Goal: Transaction & Acquisition: Obtain resource

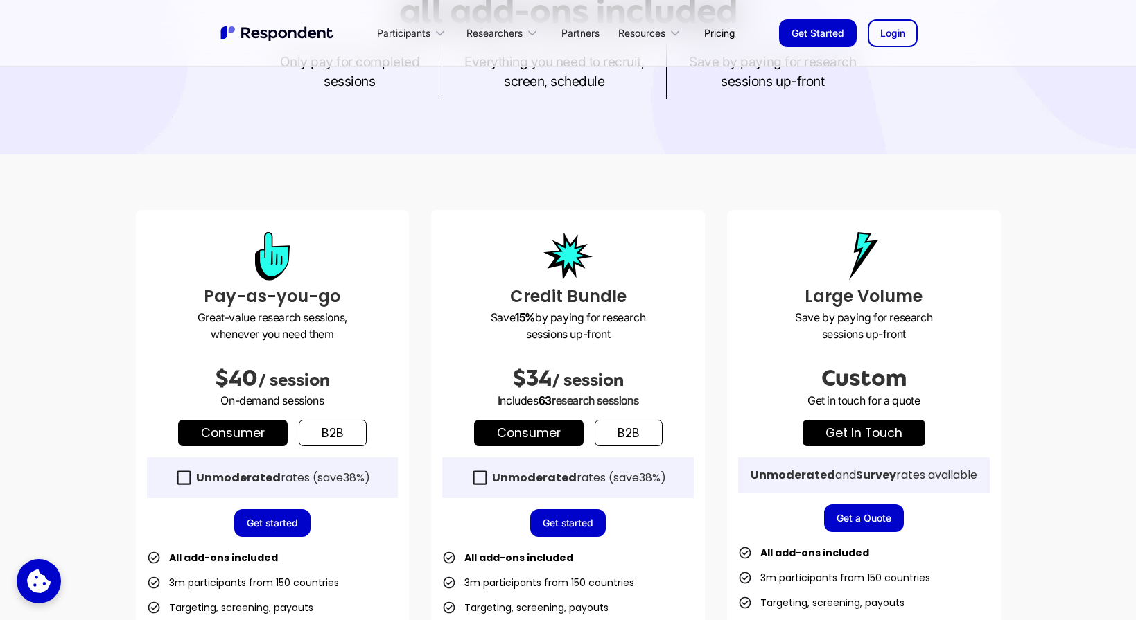
scroll to position [401, 0]
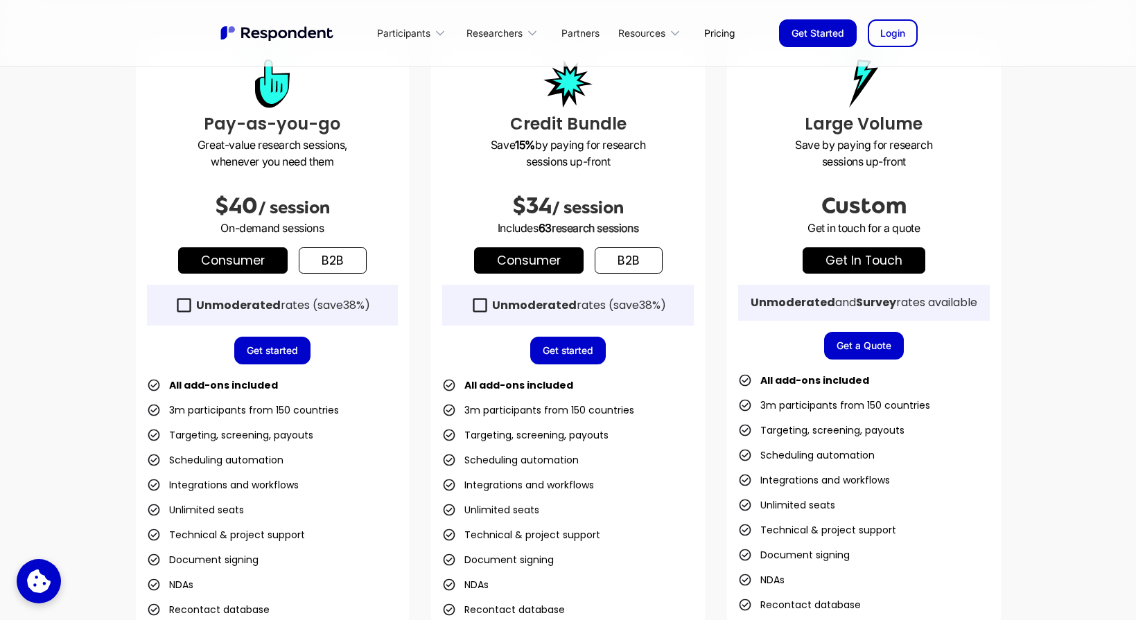
click at [872, 262] on link "get in touch" at bounding box center [864, 260] width 123 height 26
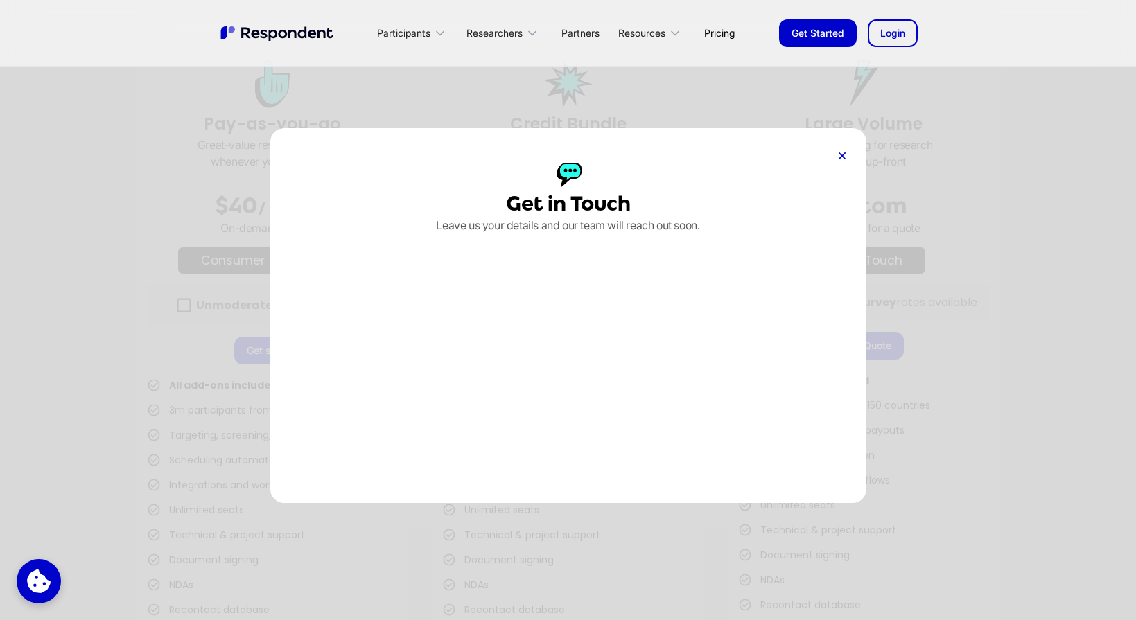
click at [843, 160] on div at bounding box center [842, 156] width 7 height 14
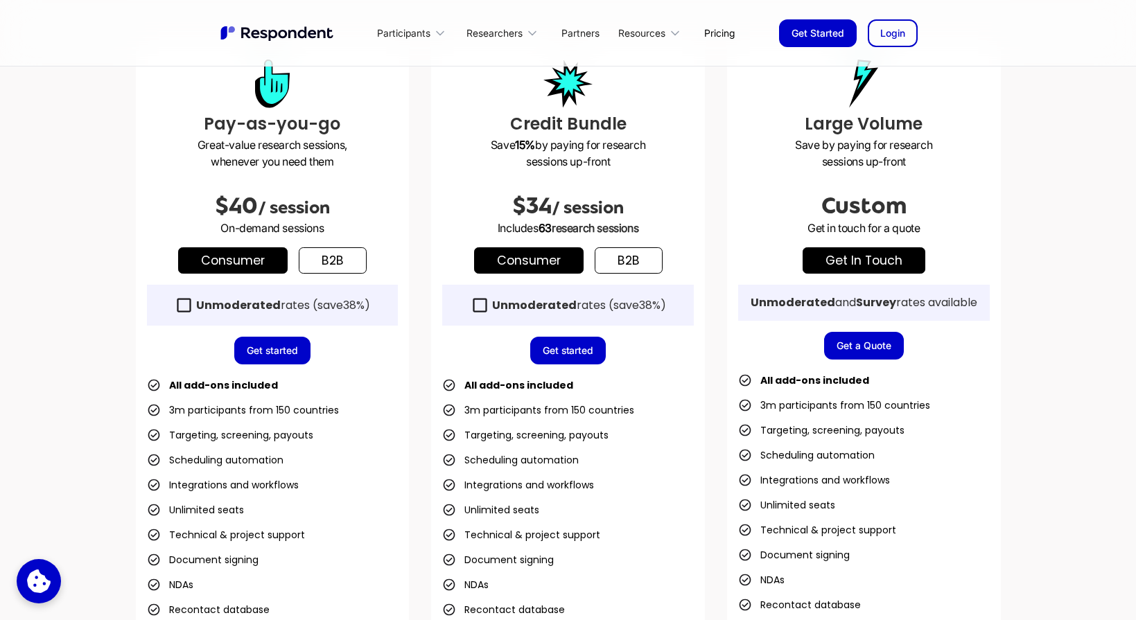
click at [867, 354] on link "Get a Quote" at bounding box center [864, 346] width 80 height 28
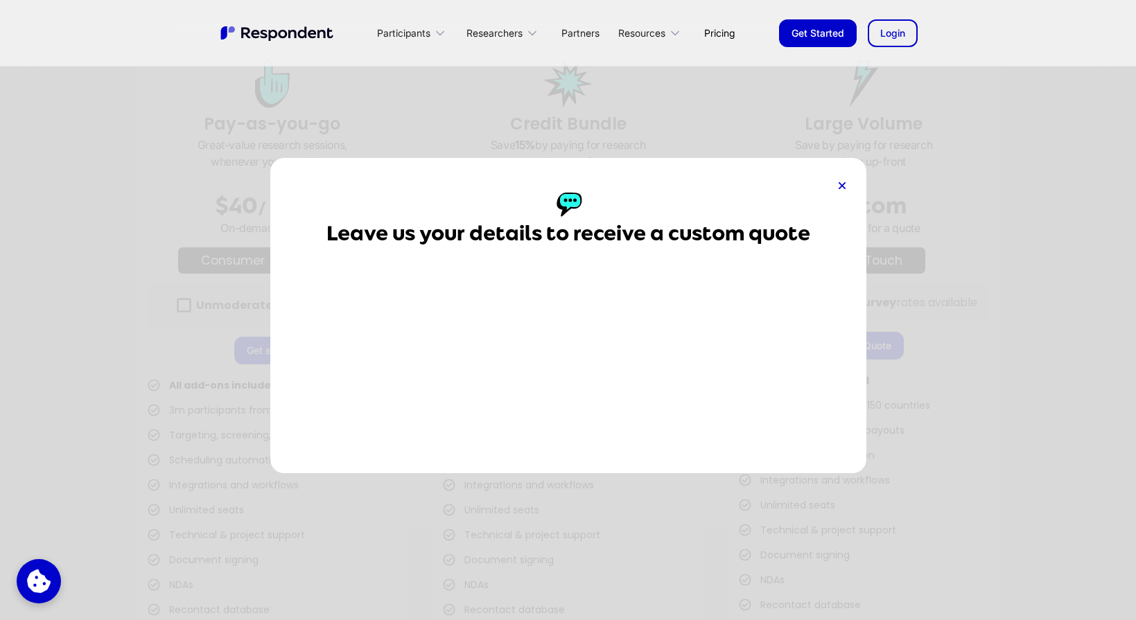
click at [835, 184] on div "Leave us your details to receive a custom quote" at bounding box center [568, 316] width 596 height 316
click at [841, 184] on icon at bounding box center [842, 185] width 7 height 7
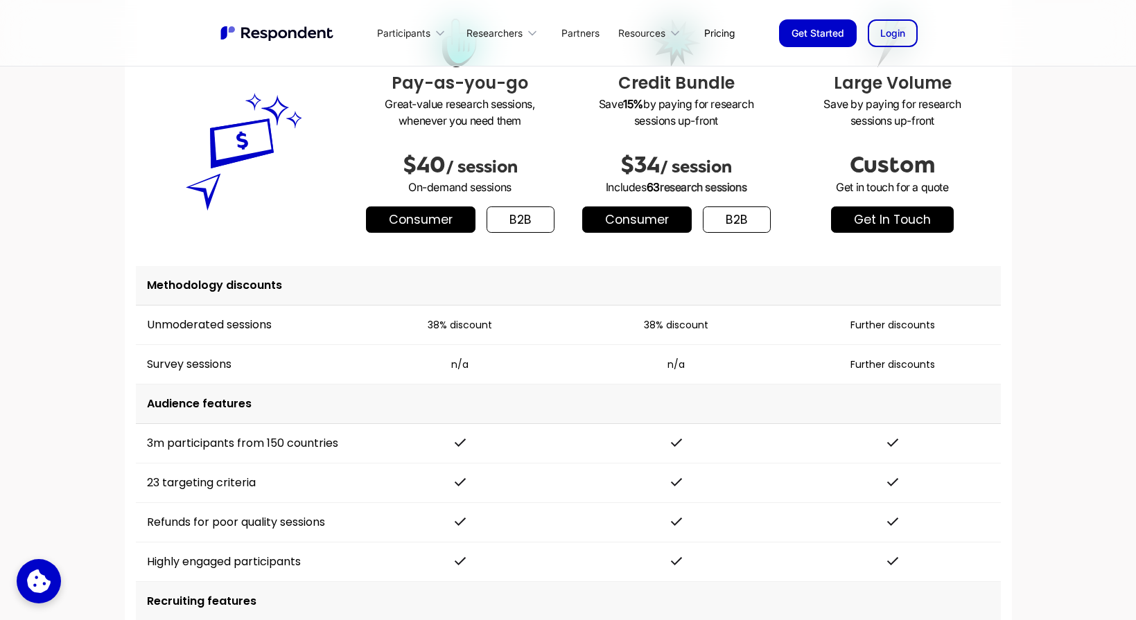
scroll to position [1804, 0]
click at [898, 234] on link "get in touch" at bounding box center [892, 220] width 123 height 26
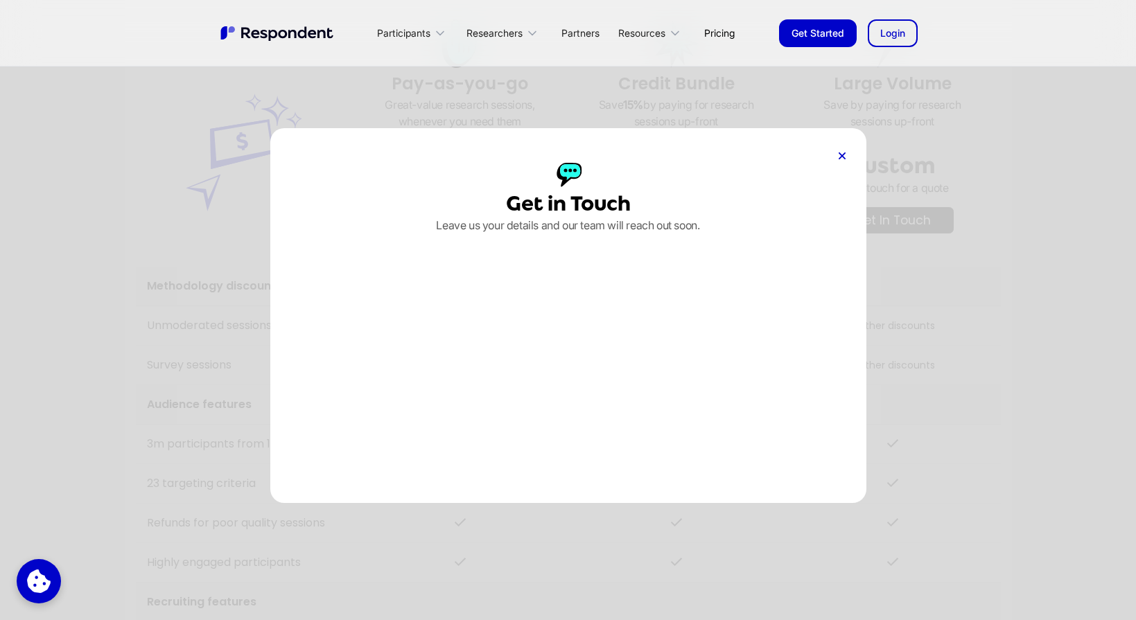
click at [839, 159] on div at bounding box center [842, 156] width 7 height 14
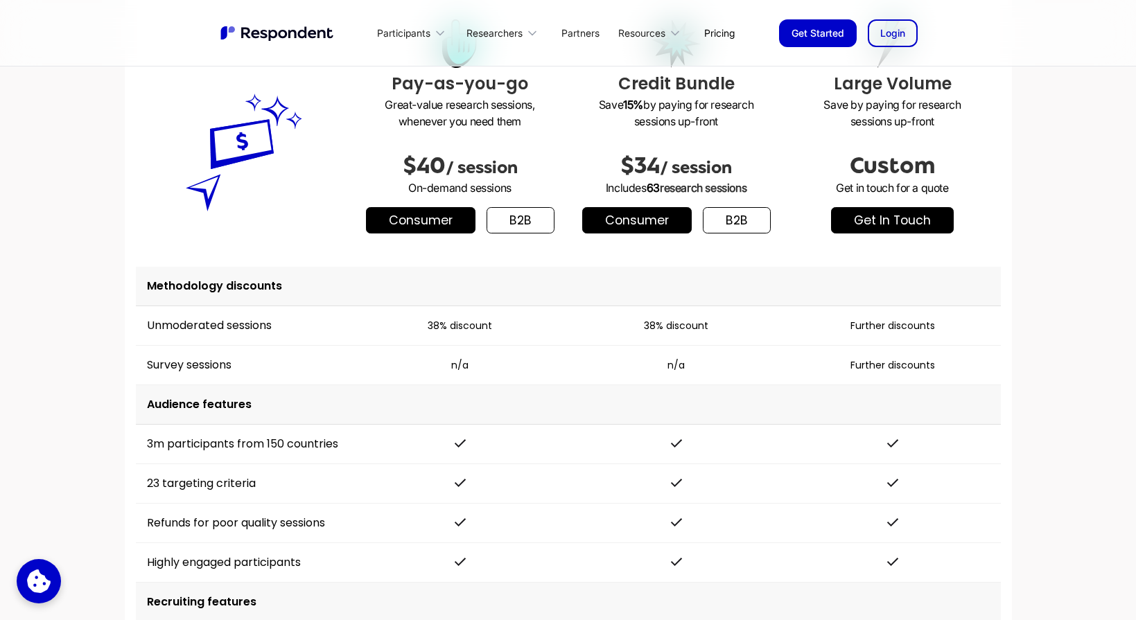
click at [664, 217] on link "Consumer" at bounding box center [637, 220] width 110 height 26
click at [730, 228] on link "b2b" at bounding box center [737, 220] width 68 height 26
click at [655, 230] on link "Consumer" at bounding box center [637, 220] width 110 height 26
click at [729, 230] on link "b2b" at bounding box center [737, 220] width 68 height 26
click at [521, 226] on link "b2b" at bounding box center [521, 220] width 68 height 26
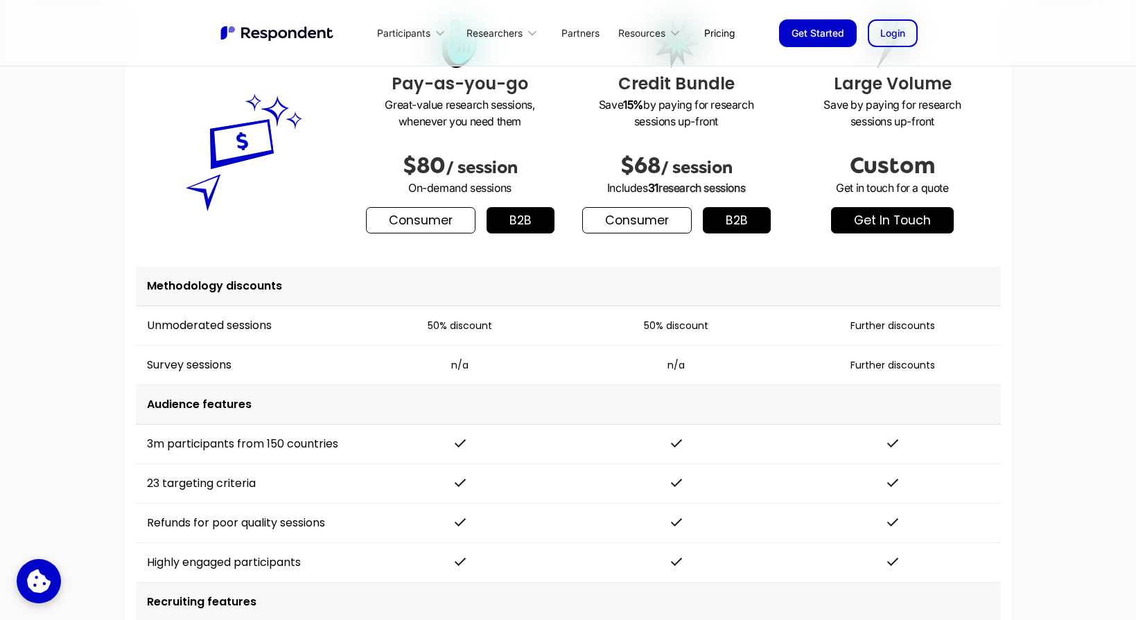
click at [433, 221] on link "Consumer" at bounding box center [421, 220] width 110 height 26
click at [504, 225] on link "b2b" at bounding box center [521, 220] width 68 height 26
click at [459, 230] on link "Consumer" at bounding box center [421, 220] width 110 height 26
click at [533, 227] on link "b2b" at bounding box center [521, 220] width 68 height 26
click at [643, 217] on link "Consumer" at bounding box center [637, 220] width 110 height 26
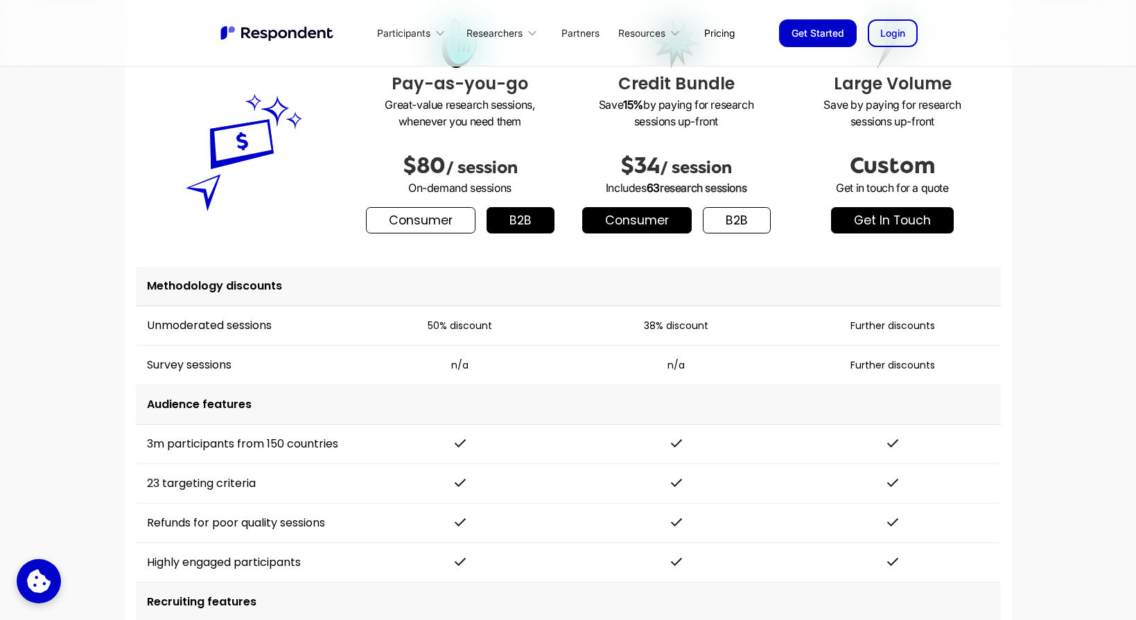
click at [747, 225] on link "b2b" at bounding box center [737, 220] width 68 height 26
click at [641, 225] on link "Consumer" at bounding box center [637, 220] width 110 height 26
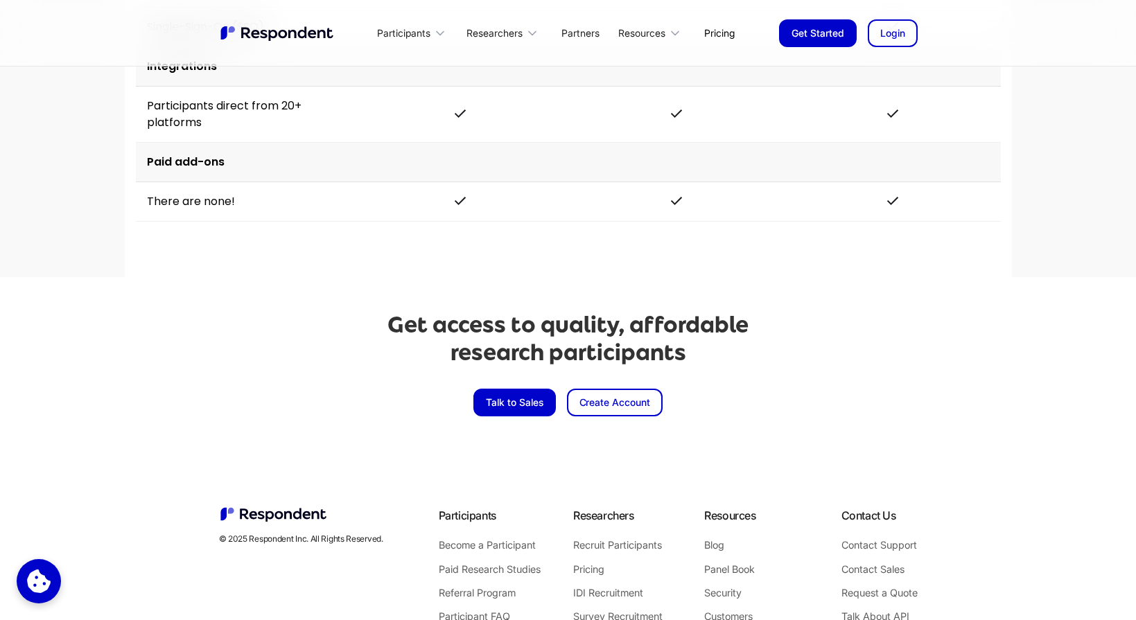
scroll to position [3210, 0]
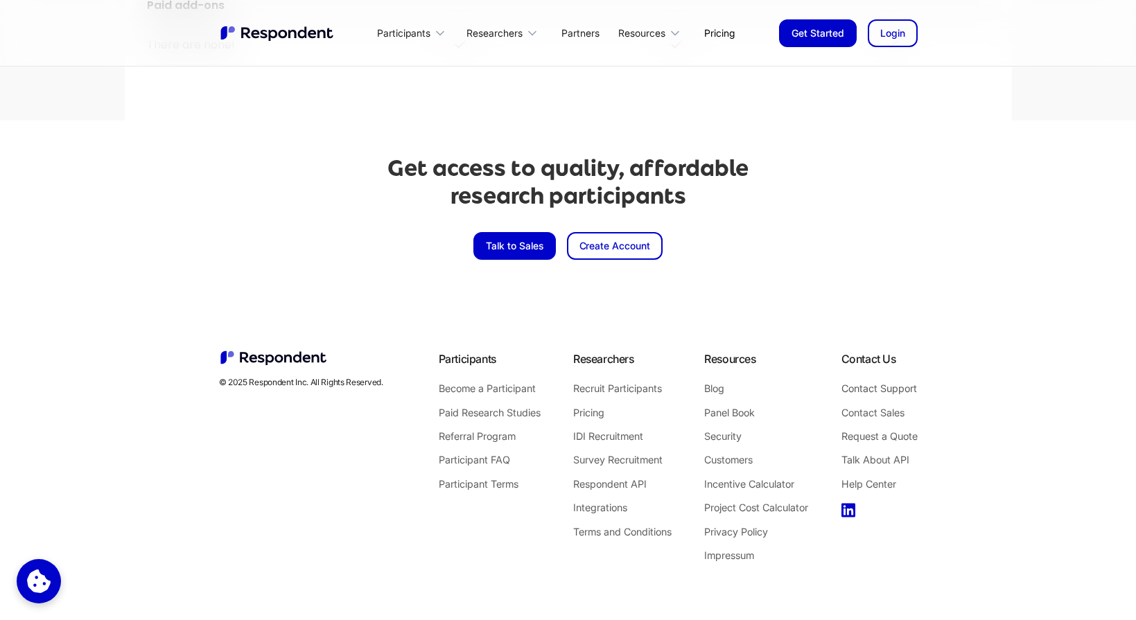
click at [880, 387] on link "Contact Support" at bounding box center [879, 389] width 76 height 18
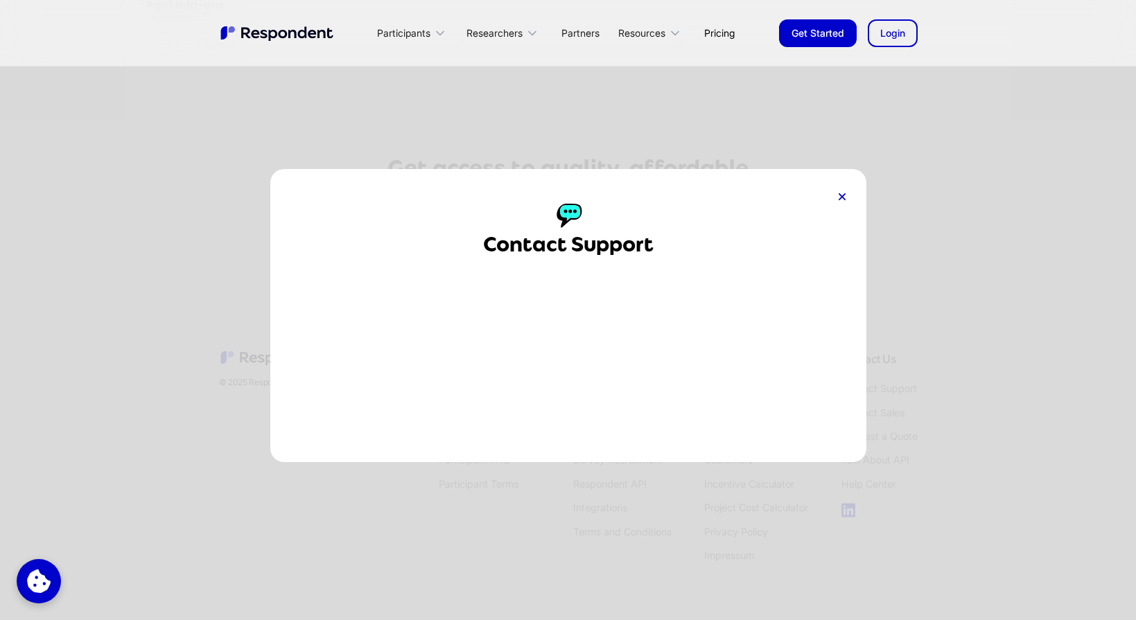
click at [844, 198] on icon at bounding box center [842, 196] width 7 height 7
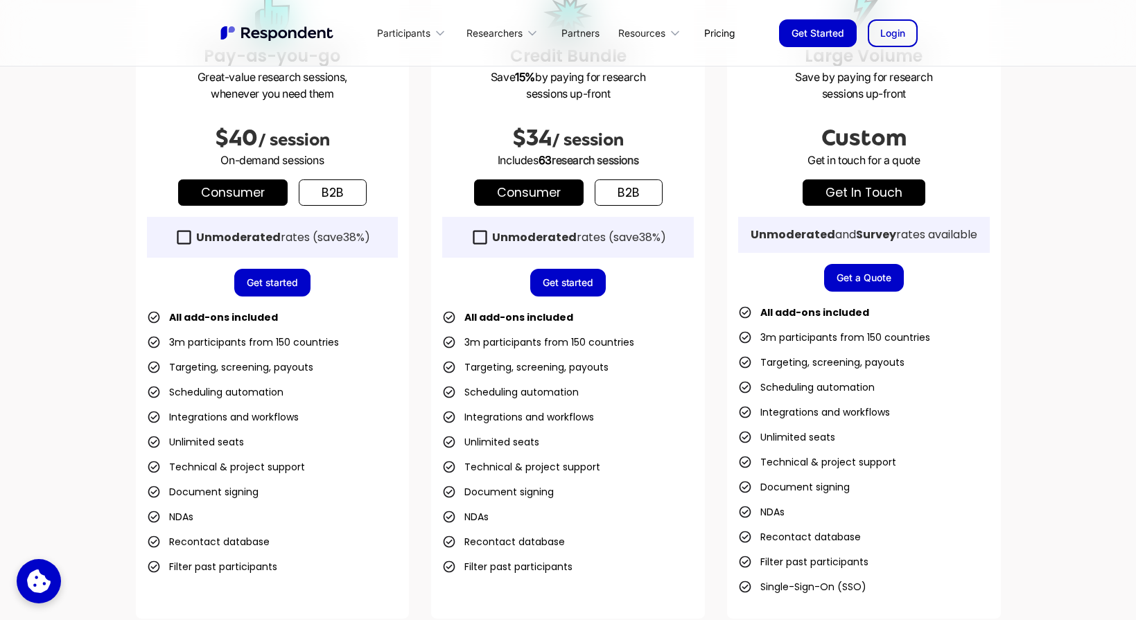
scroll to position [0, 0]
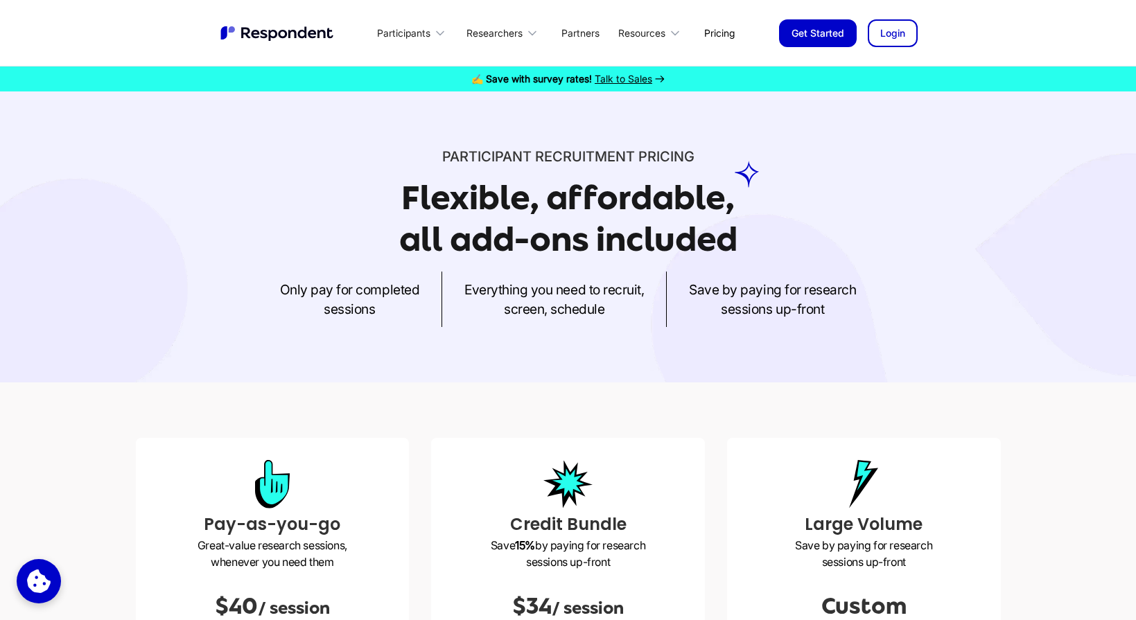
click at [304, 29] on img "home" at bounding box center [278, 33] width 118 height 18
